Goal: Transaction & Acquisition: Purchase product/service

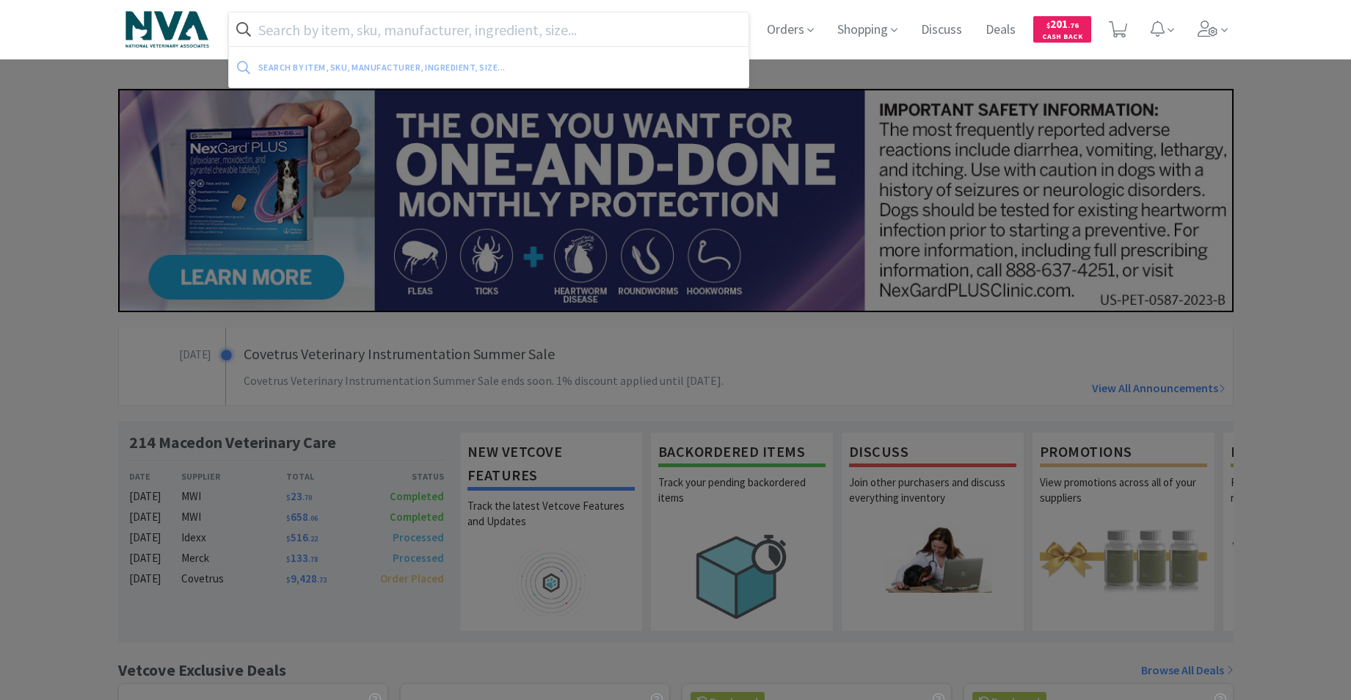
click at [554, 29] on input "text" at bounding box center [489, 29] width 520 height 34
click at [310, 30] on input "text" at bounding box center [489, 29] width 520 height 34
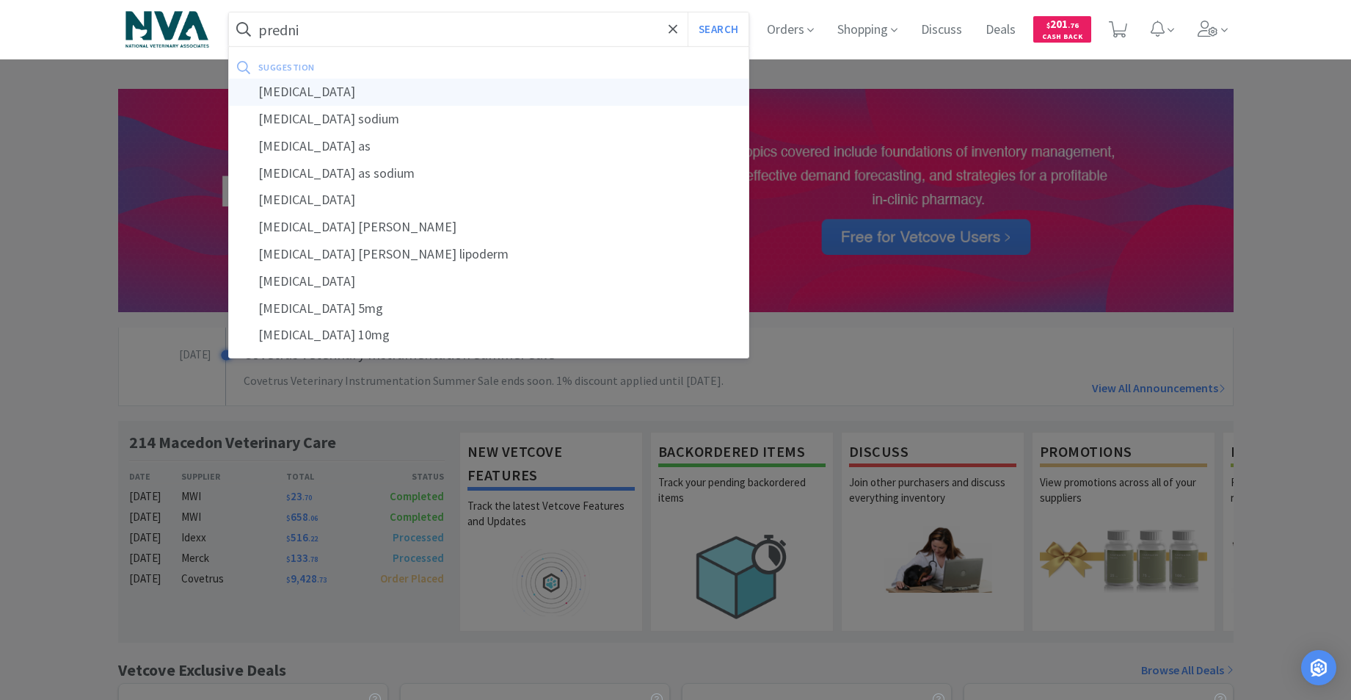
click at [287, 95] on div "[MEDICAL_DATA]" at bounding box center [489, 92] width 520 height 27
type input "[MEDICAL_DATA]"
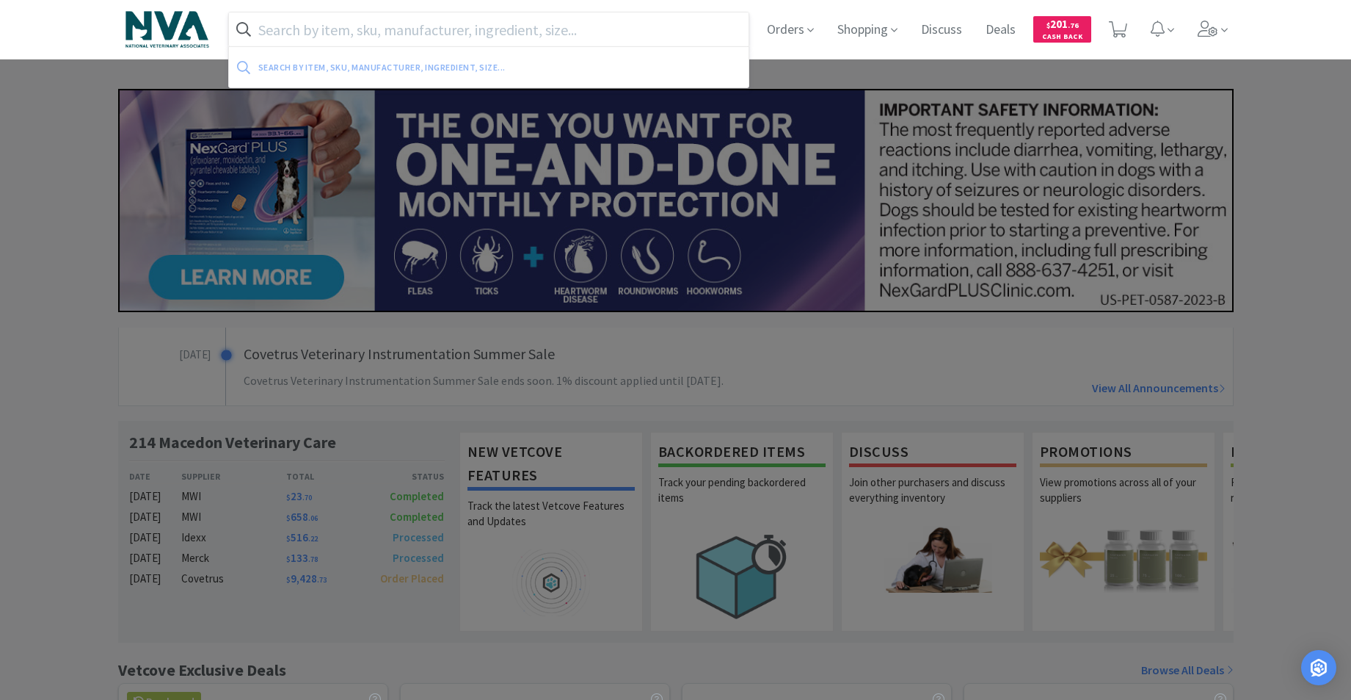
click at [400, 31] on input "text" at bounding box center [489, 29] width 520 height 34
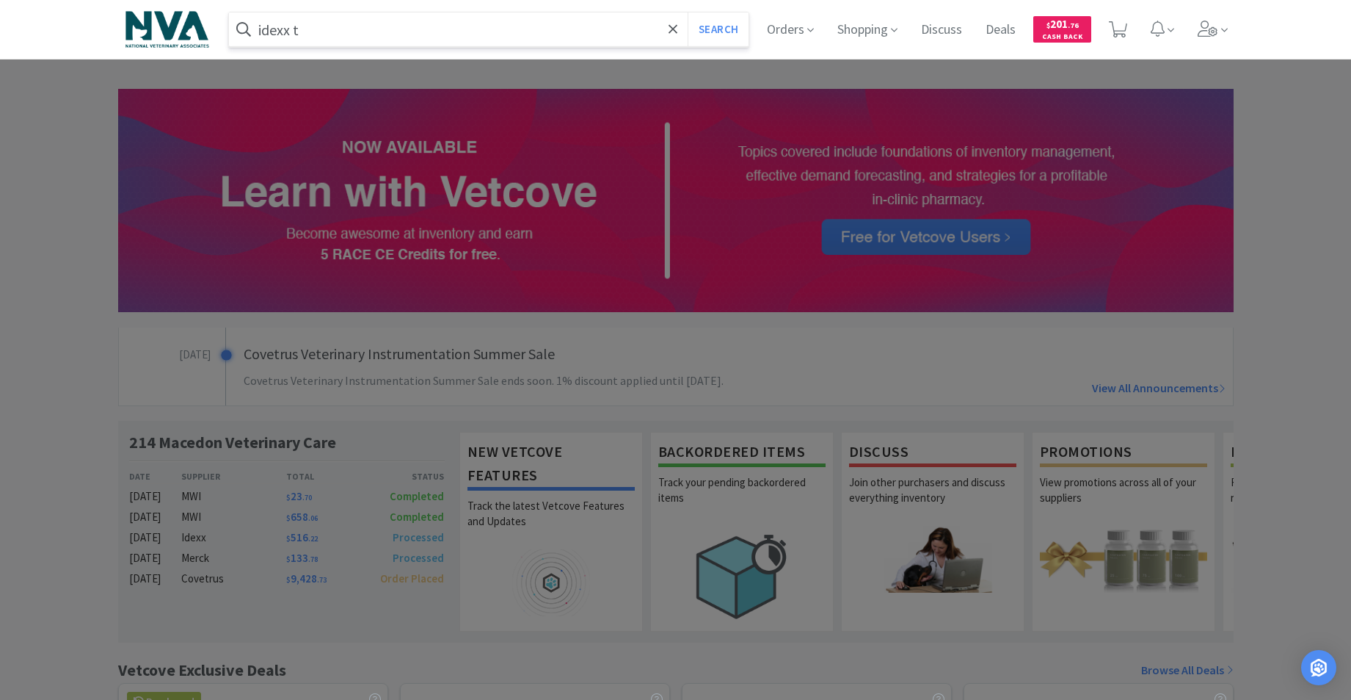
type input "idexx t4"
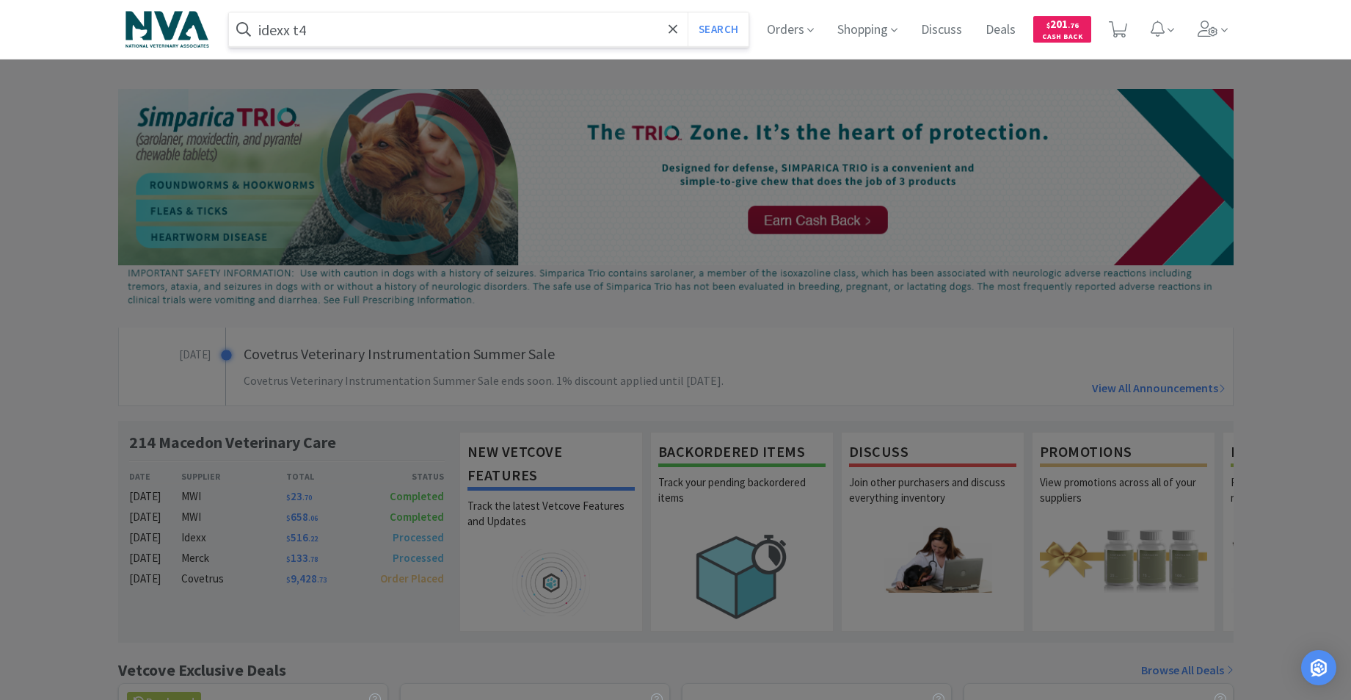
drag, startPoint x: 360, startPoint y: 34, endPoint x: 6, endPoint y: 43, distance: 353.9
click at [0, 37] on div "idexx t4 Search Orders Shopping Discuss Discuss Deals Deals $ 201 . 76 Cash Back" at bounding box center [675, 29] width 1351 height 59
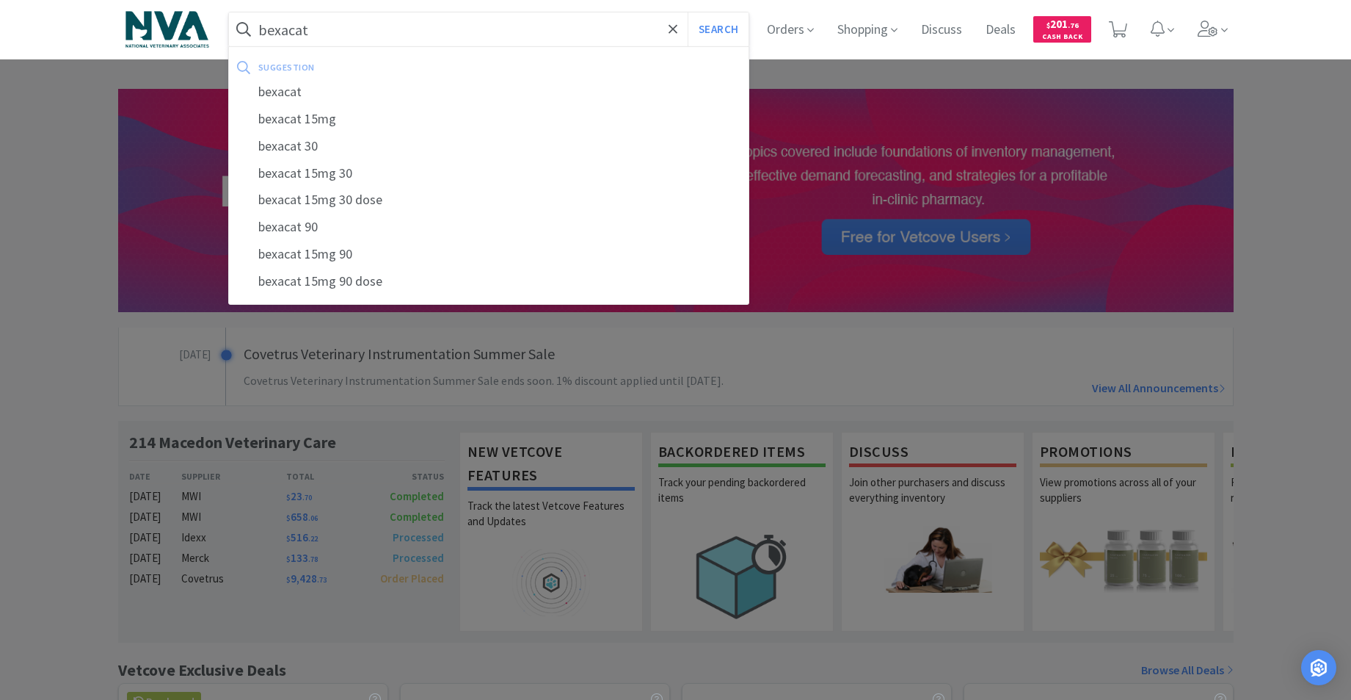
click at [688, 12] on button "Search" at bounding box center [718, 29] width 61 height 34
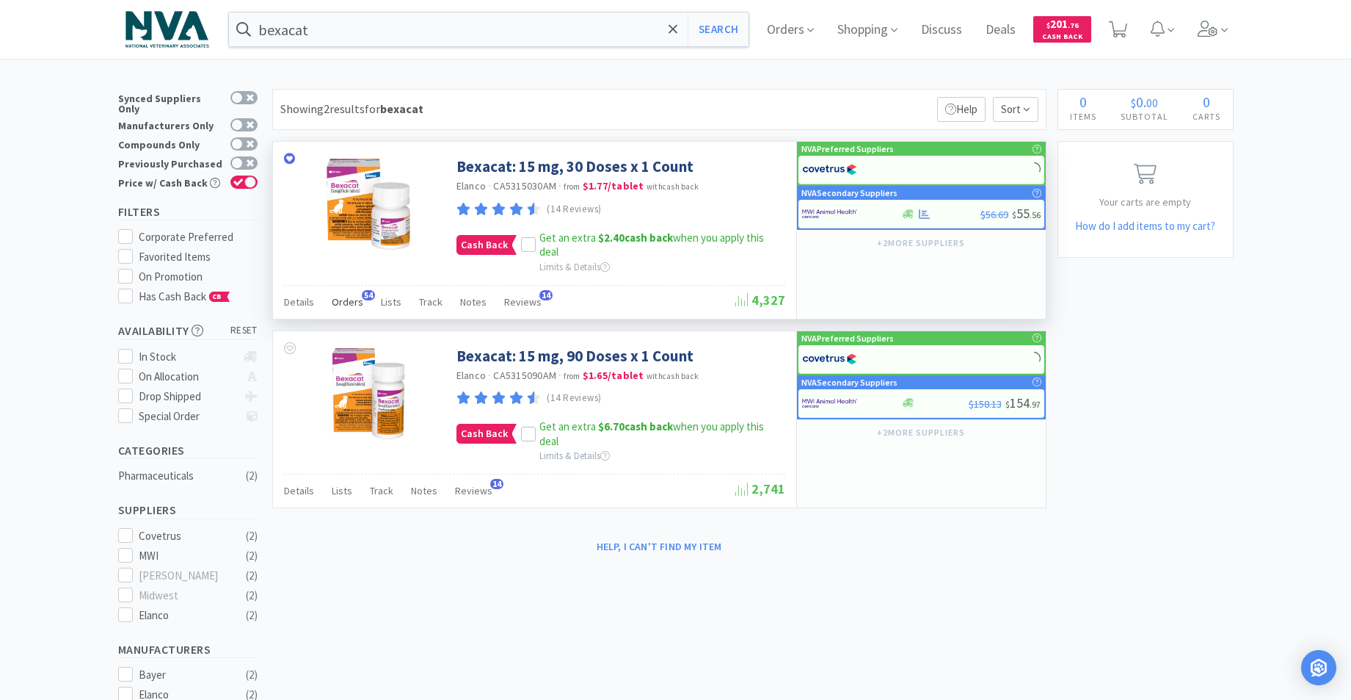
click at [351, 301] on span "Orders" at bounding box center [348, 301] width 32 height 13
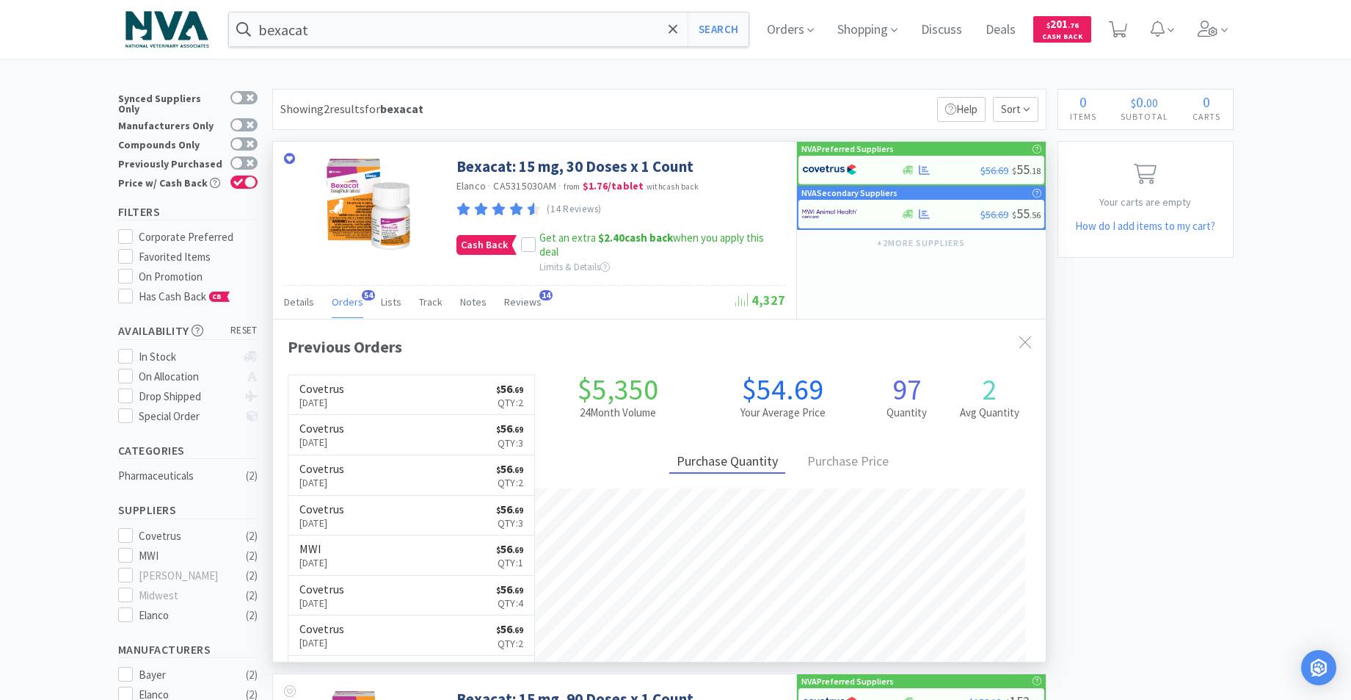
scroll to position [393, 773]
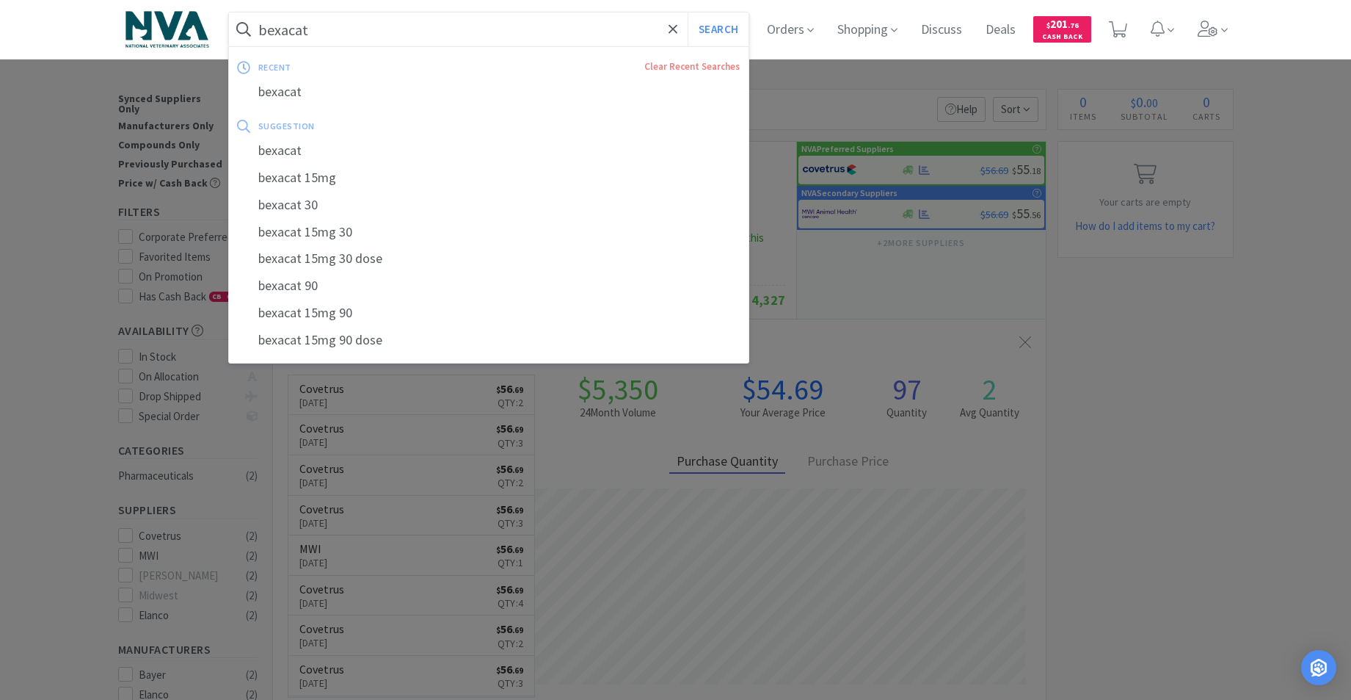
click at [351, 37] on input "bexacat" at bounding box center [489, 29] width 520 height 34
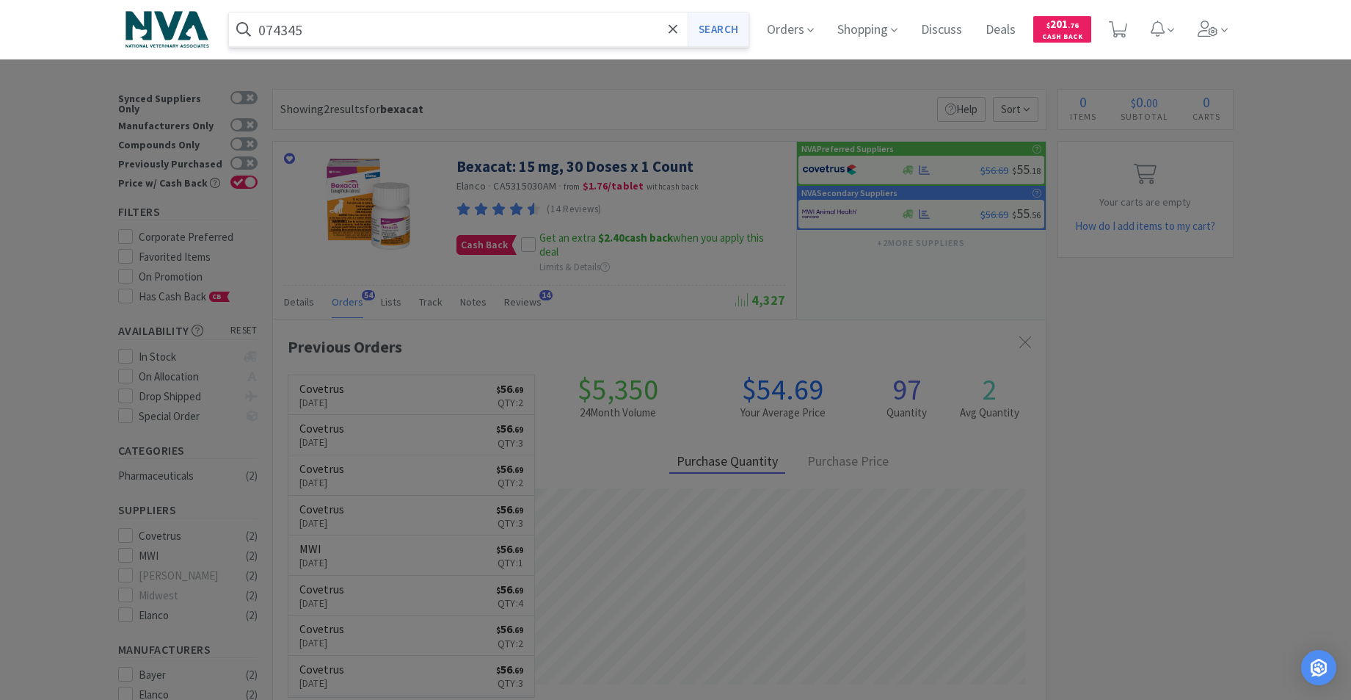
type input "074345"
click at [730, 30] on button "Search" at bounding box center [718, 29] width 61 height 34
